Goal: Task Accomplishment & Management: Manage account settings

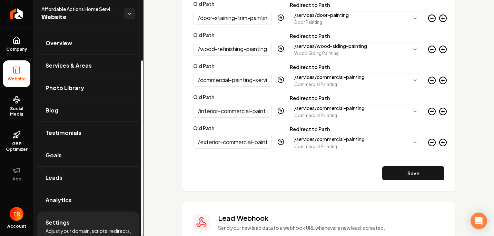
scroll to position [39, 0]
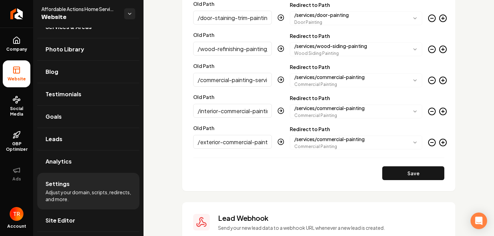
drag, startPoint x: 244, startPoint y: 140, endPoint x: 145, endPoint y: 135, distance: 99.1
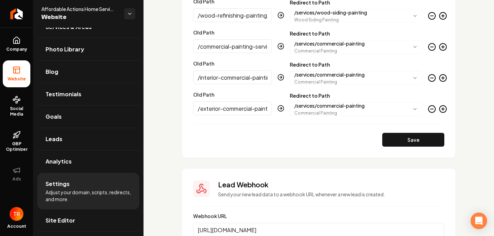
scroll to position [1788, 0]
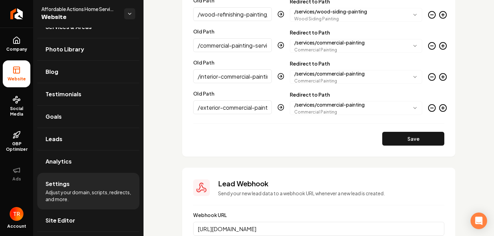
click at [439, 108] on icon "Main content area" at bounding box center [443, 108] width 8 height 8
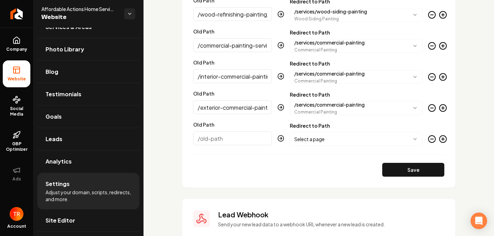
scroll to position [0, 21]
drag, startPoint x: 197, startPoint y: 107, endPoint x: 350, endPoint y: 109, distance: 152.8
click at [346, 112] on div "**********" at bounding box center [318, 103] width 251 height 23
drag, startPoint x: 469, startPoint y: 96, endPoint x: 467, endPoint y: 92, distance: 4.2
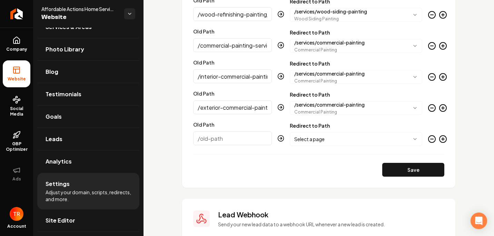
click at [213, 138] on input "Old Path" at bounding box center [232, 138] width 79 height 14
paste input "/paint-estimation-calculator"
type input "/paint-estimation-calculator"
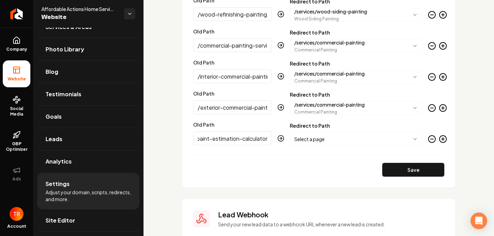
scroll to position [0, 0]
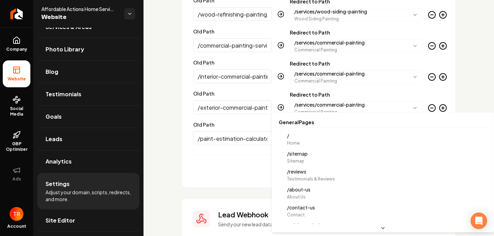
click at [358, 135] on body "Company Website Social Media GBP Optimizer Ads Account Affordable Actions Home …" at bounding box center [247, 118] width 494 height 236
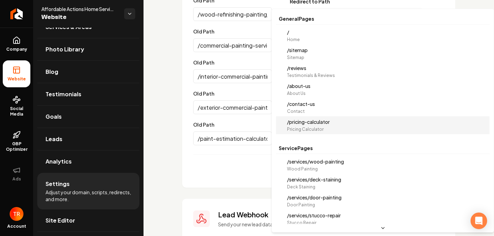
select select "**********"
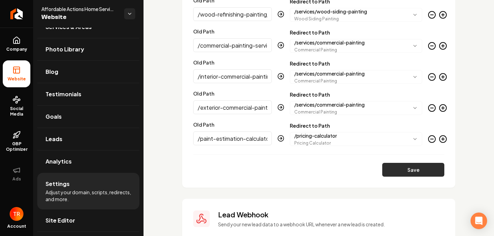
click at [388, 167] on button "Save" at bounding box center [413, 170] width 62 height 14
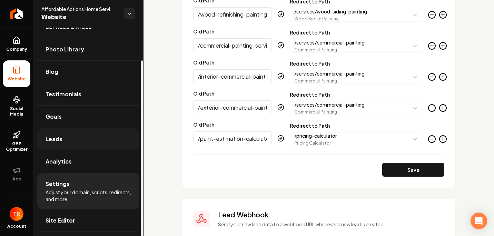
click at [65, 143] on link "Leads" at bounding box center [88, 139] width 102 height 22
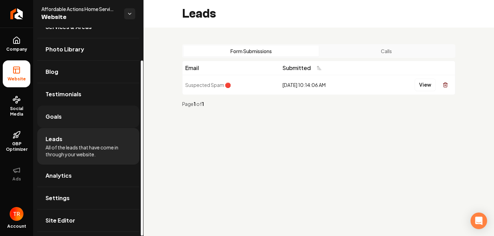
click at [83, 116] on link "Goals" at bounding box center [88, 117] width 102 height 22
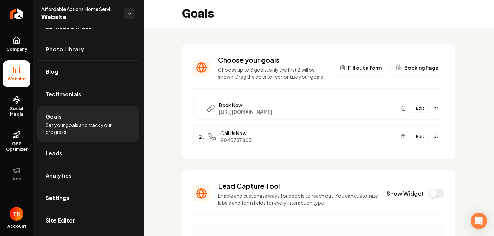
click at [400, 67] on button "Booking Page" at bounding box center [417, 68] width 54 height 16
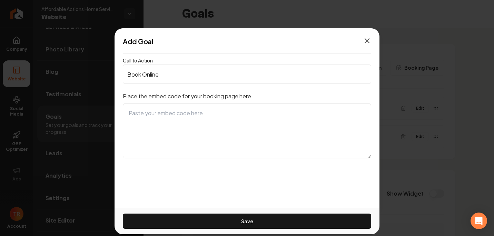
click at [365, 42] on icon "button" at bounding box center [367, 41] width 8 height 8
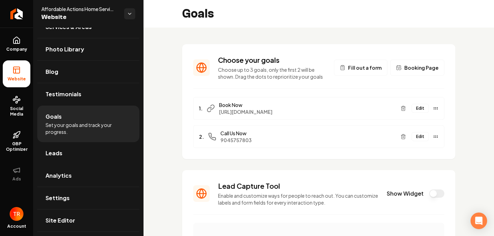
click at [465, 84] on div "Choose your goals Choose up to 3 goals, only the first 2 will be shown. Drag th…" at bounding box center [319, 239] width 351 height 422
click at [411, 69] on span "Booking Page" at bounding box center [421, 67] width 34 height 7
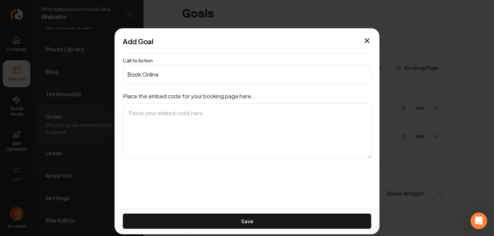
click at [365, 42] on icon "button" at bounding box center [367, 41] width 8 height 8
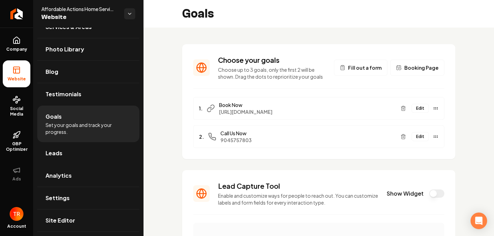
click at [362, 66] on span "Fill out a form" at bounding box center [364, 67] width 33 height 7
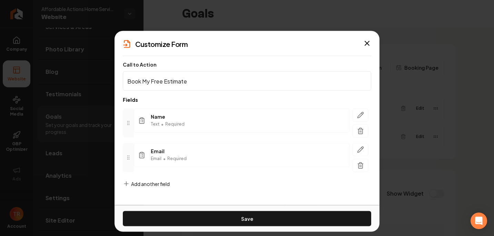
drag, startPoint x: 366, startPoint y: 44, endPoint x: 359, endPoint y: 59, distance: 16.7
click at [366, 43] on icon "button" at bounding box center [367, 43] width 8 height 8
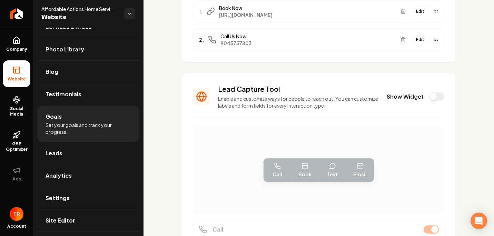
scroll to position [138, 0]
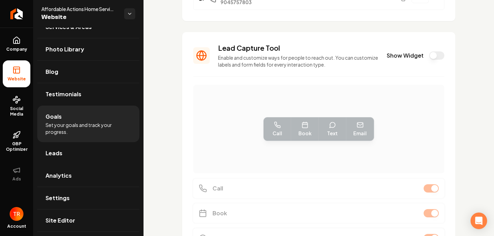
click at [429, 56] on button "Show Widget" at bounding box center [436, 55] width 15 height 8
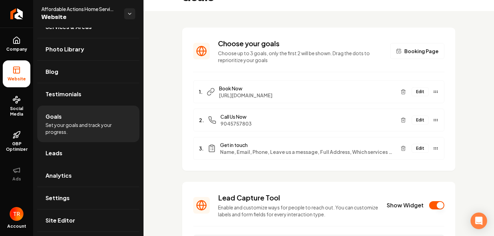
scroll to position [0, 0]
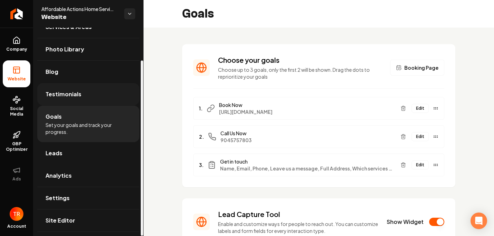
click at [71, 96] on span "Testimonials" at bounding box center [64, 94] width 36 height 8
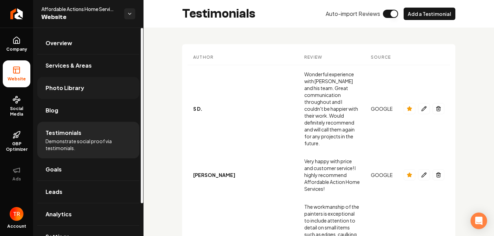
click at [80, 87] on span "Photo Library" at bounding box center [65, 88] width 39 height 8
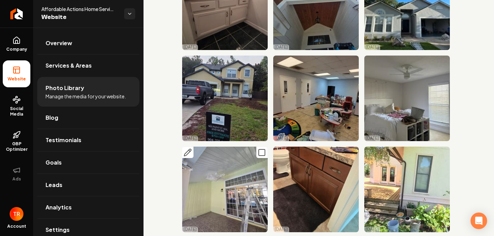
scroll to position [1173, 0]
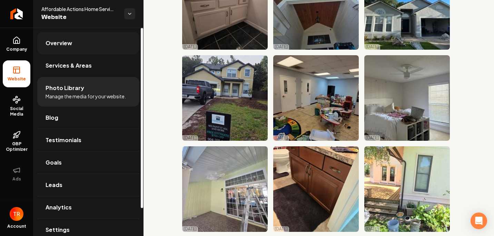
click at [53, 41] on span "Overview" at bounding box center [59, 43] width 27 height 8
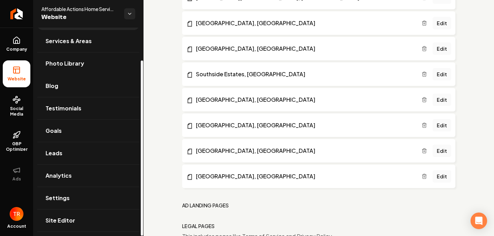
scroll to position [1481, 0]
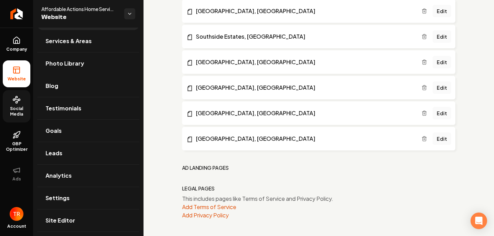
click at [19, 101] on circle at bounding box center [19, 100] width 2 height 2
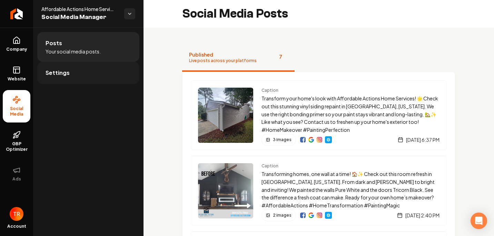
click at [96, 71] on link "Settings" at bounding box center [88, 73] width 102 height 22
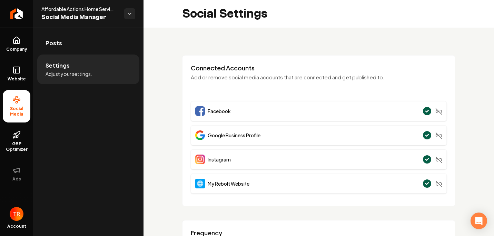
click at [426, 160] on icon "Main content area" at bounding box center [427, 159] width 3 height 2
click at [436, 160] on line "Main content area" at bounding box center [439, 160] width 6 height 6
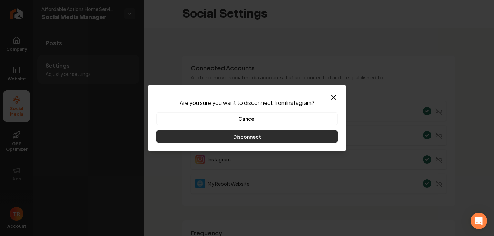
click at [294, 140] on button "Disconnect" at bounding box center [246, 136] width 181 height 12
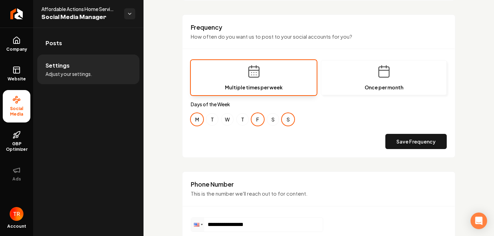
scroll to position [262, 0]
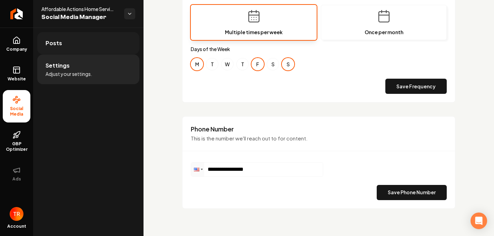
click at [61, 51] on link "Posts" at bounding box center [88, 43] width 102 height 22
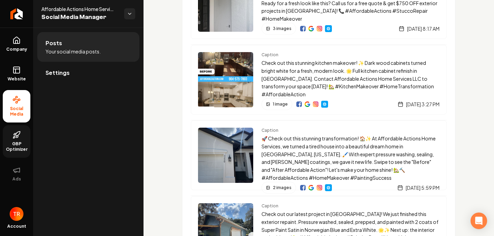
click at [9, 146] on span "GBP Optimizer" at bounding box center [17, 146] width 28 height 11
